Goal: Navigation & Orientation: Find specific page/section

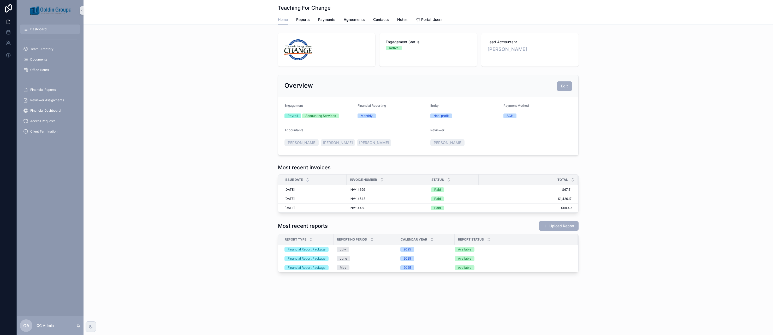
click at [49, 29] on div "Dashboard" at bounding box center [50, 29] width 54 height 8
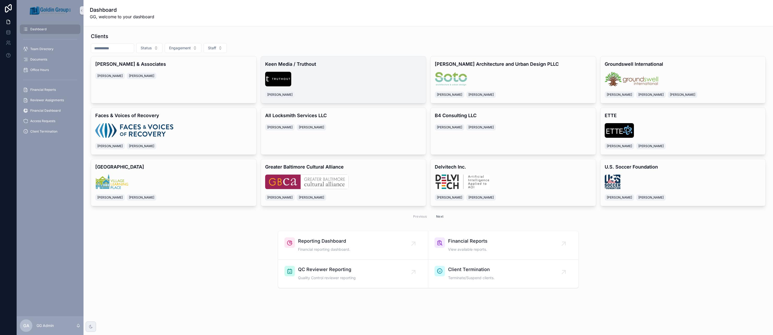
click at [333, 90] on div "Keen Media / Truthout [PERSON_NAME]" at bounding box center [343, 79] width 165 height 47
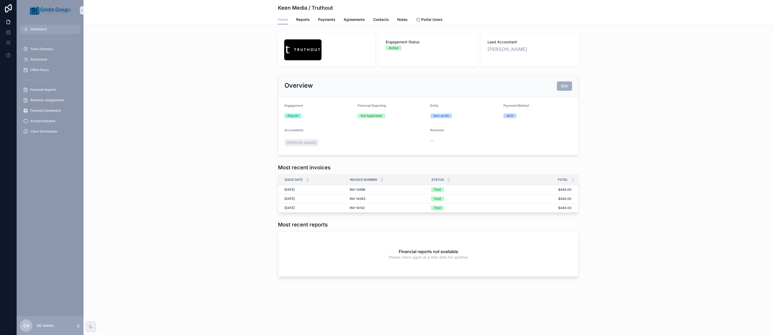
click at [58, 26] on div "Dashboard" at bounding box center [50, 29] width 54 height 8
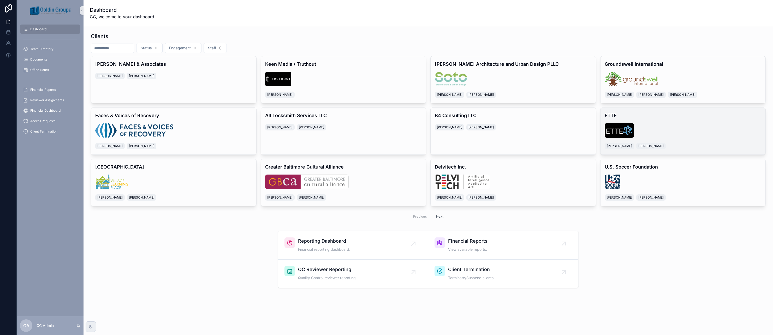
click at [642, 128] on div "scrollable content" at bounding box center [682, 130] width 157 height 15
